Goal: Task Accomplishment & Management: Use online tool/utility

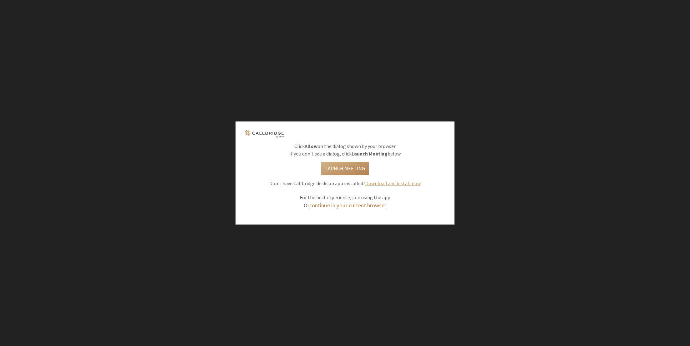
click at [351, 205] on link "continue in your current browser" at bounding box center [347, 205] width 77 height 7
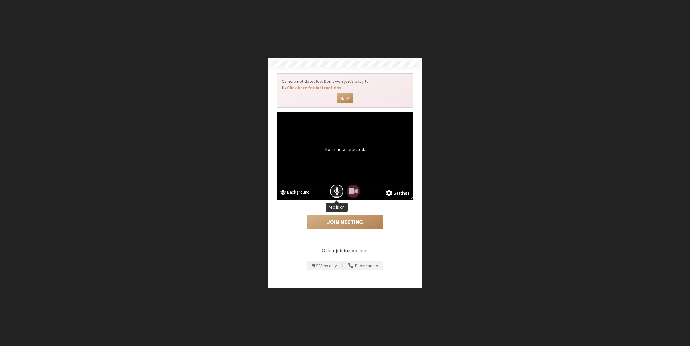
click at [332, 194] on button "Mic is on" at bounding box center [336, 191] width 13 height 13
click at [344, 228] on button "Join Meeting" at bounding box center [344, 222] width 75 height 14
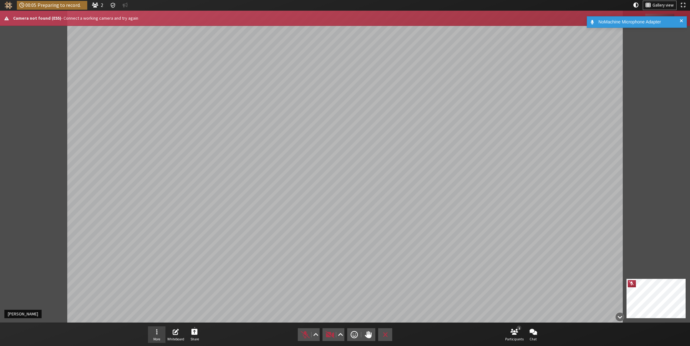
click at [157, 334] on span "Open menu" at bounding box center [157, 332] width 2 height 7
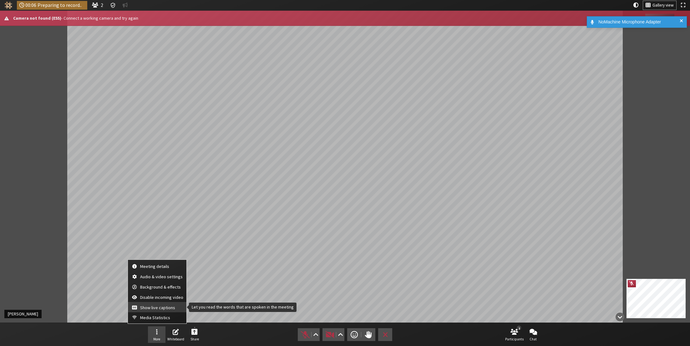
click at [161, 309] on span "Show live captions" at bounding box center [161, 308] width 43 height 5
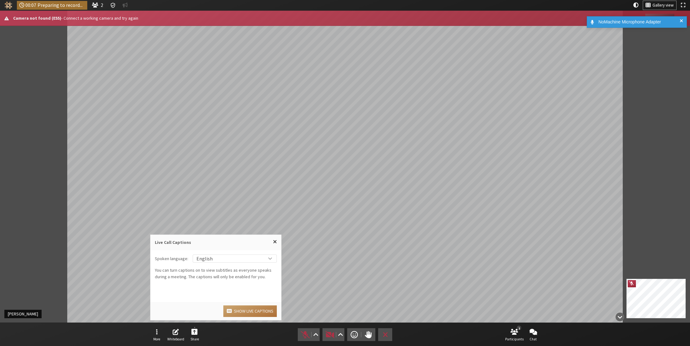
click at [251, 312] on button "Show live captions" at bounding box center [249, 312] width 53 height 12
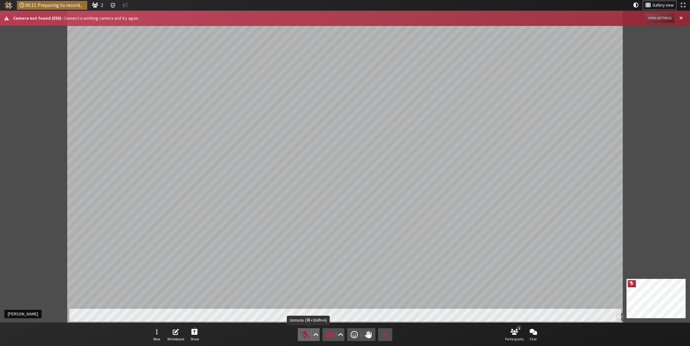
click at [304, 332] on span "Unmute (⌘+Shift+A)" at bounding box center [305, 335] width 9 height 8
click at [304, 336] on span "Mute (⌘+Shift+A)" at bounding box center [305, 335] width 9 height 8
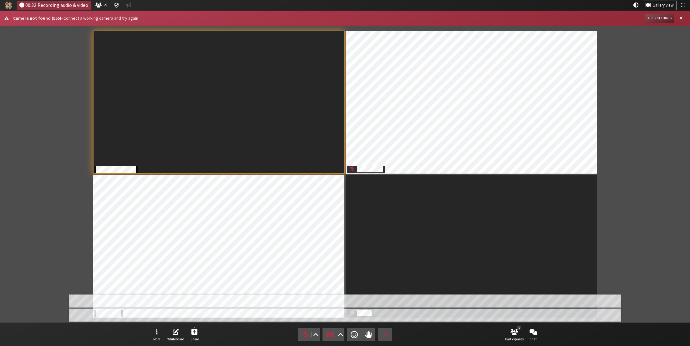
click at [63, 246] on div "Participants" at bounding box center [344, 174] width 681 height 288
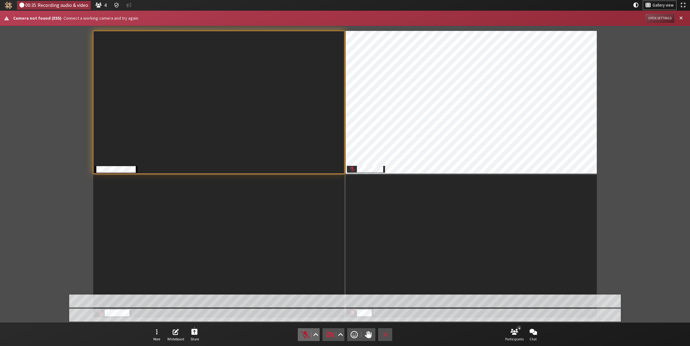
click at [304, 336] on span "Unmute (⌘+Shift+A)" at bounding box center [305, 335] width 9 height 8
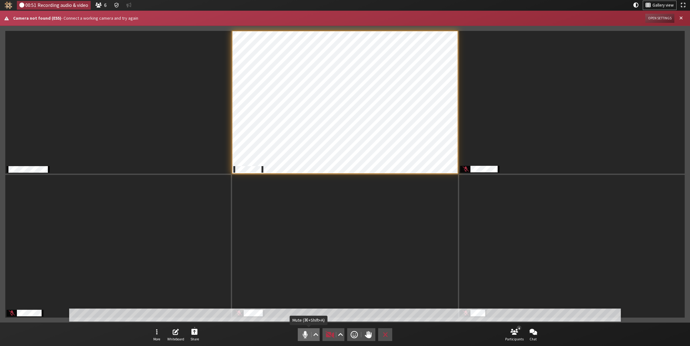
click at [305, 334] on span "Mute (⌘+Shift+A)" at bounding box center [305, 335] width 9 height 8
click at [305, 335] on span "Unmute (⌘+Shift+A)" at bounding box center [305, 335] width 9 height 8
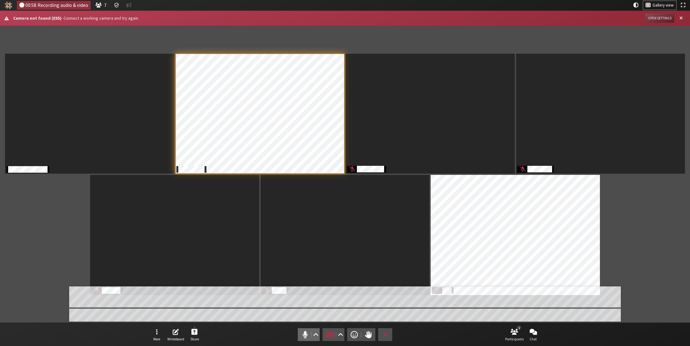
click at [304, 334] on span "Mute (⌘+Shift+A)" at bounding box center [305, 335] width 9 height 8
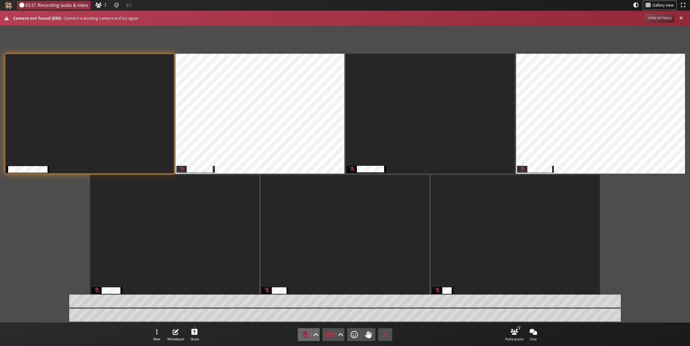
click at [304, 337] on span "Unmute (⌘+Shift+A)" at bounding box center [305, 335] width 9 height 8
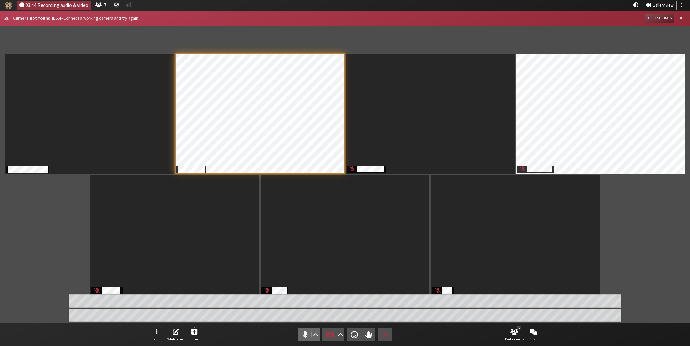
click at [306, 333] on span "Mute (⌘+Shift+A)" at bounding box center [305, 335] width 9 height 8
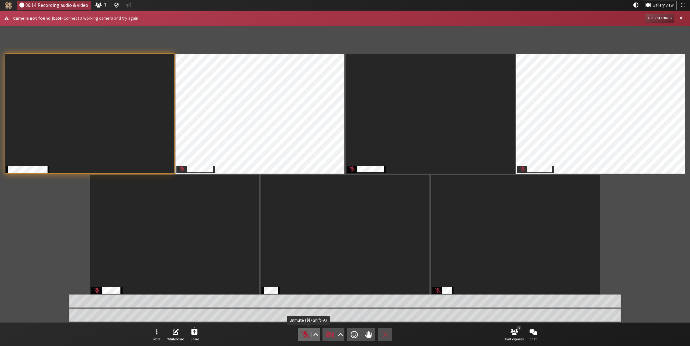
click at [305, 337] on span "Unmute (⌘+Shift+A)" at bounding box center [305, 335] width 9 height 8
click at [304, 334] on span "Mute (⌘+Shift+A)" at bounding box center [305, 335] width 9 height 8
click at [303, 336] on span "Unmute (⌘+Shift+A)" at bounding box center [305, 335] width 9 height 8
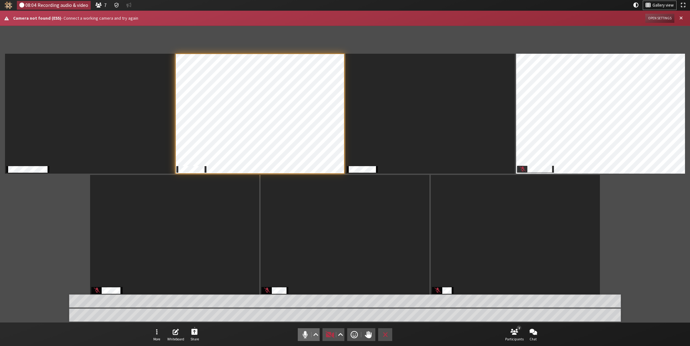
click at [304, 334] on span "Mute (⌘+Shift+A)" at bounding box center [305, 335] width 9 height 8
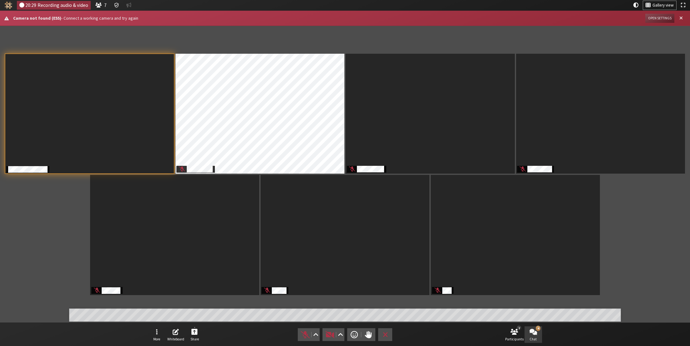
click at [533, 335] on span "Open chat" at bounding box center [533, 332] width 8 height 7
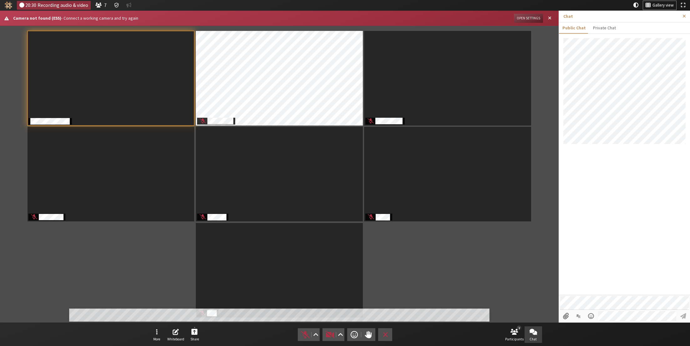
click at [609, 175] on div at bounding box center [624, 166] width 131 height 257
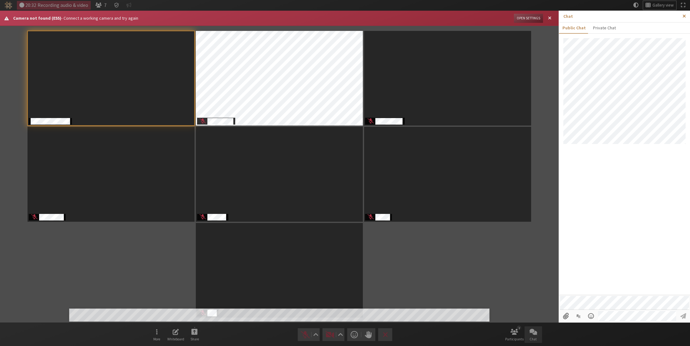
click at [683, 18] on span "Close sidebar" at bounding box center [683, 16] width 3 height 4
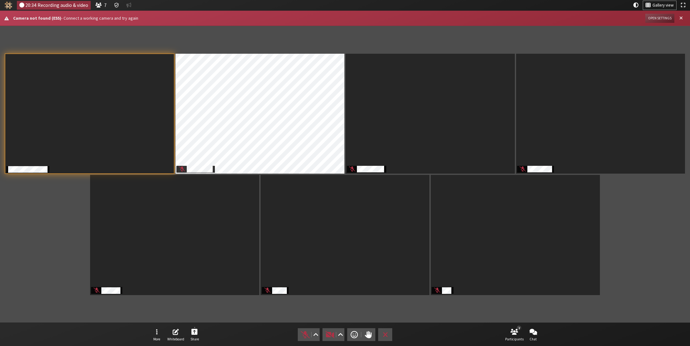
click at [676, 275] on div "Participants" at bounding box center [344, 174] width 681 height 288
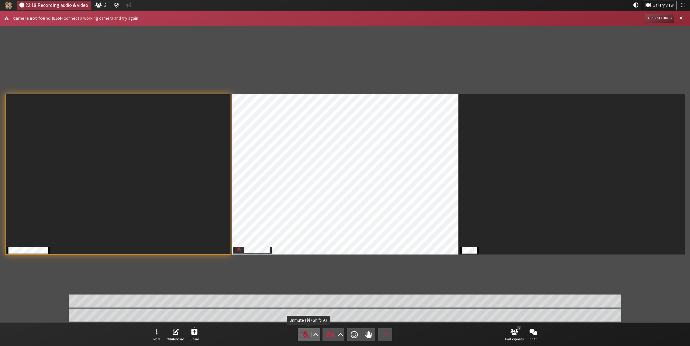
click at [303, 334] on span "Unmute (⌘+Shift+A)" at bounding box center [305, 335] width 9 height 8
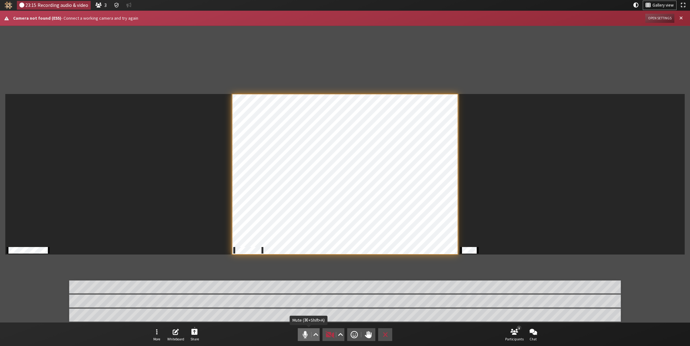
click at [304, 334] on span "Mute (⌘+Shift+A)" at bounding box center [305, 335] width 9 height 8
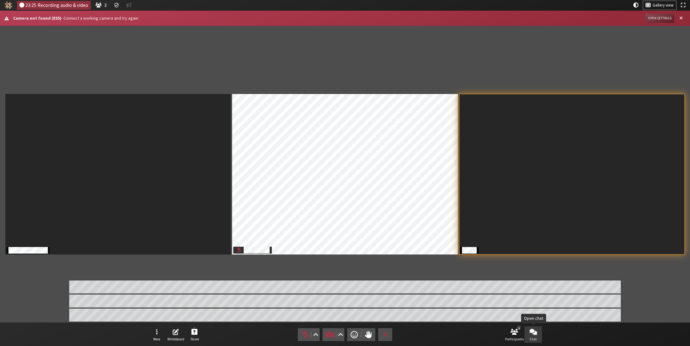
click at [535, 339] on span "Chat" at bounding box center [532, 340] width 7 height 4
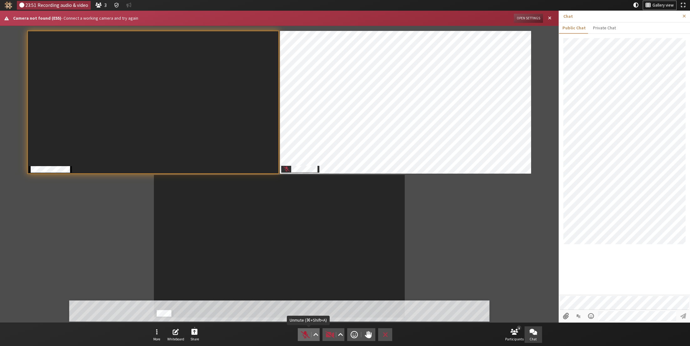
click at [305, 334] on span "Unmute (⌘+Shift+A)" at bounding box center [305, 335] width 9 height 8
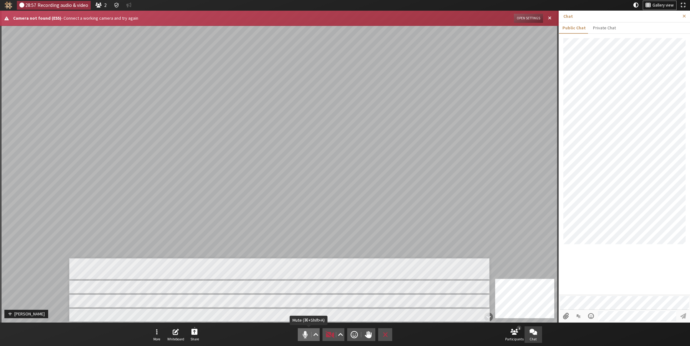
click at [302, 334] on span "Mute (⌘+Shift+A)" at bounding box center [305, 335] width 9 height 8
